Goal: Task Accomplishment & Management: Manage account settings

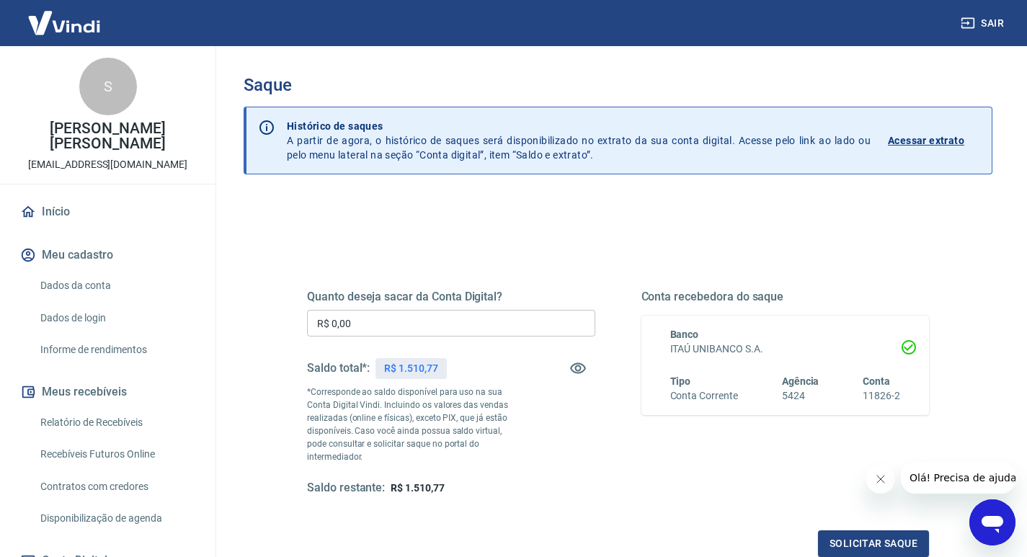
click at [674, 90] on h3 "Saque" at bounding box center [618, 85] width 749 height 20
click at [723, 77] on h3 "Saque" at bounding box center [618, 85] width 749 height 20
